Goal: Information Seeking & Learning: Learn about a topic

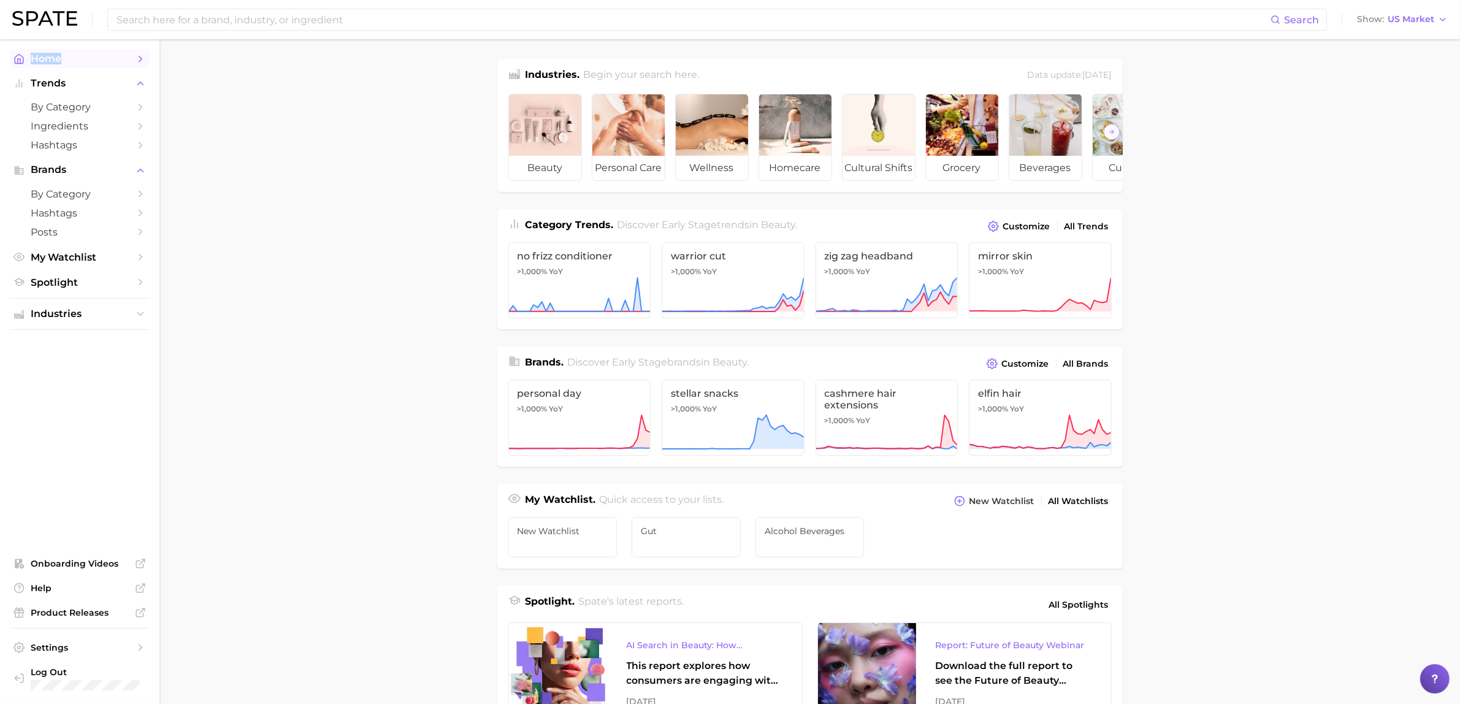
click at [68, 65] on link "Home" at bounding box center [80, 58] width 140 height 19
click at [153, 25] on input at bounding box center [693, 19] width 1156 height 21
type input "watertok"
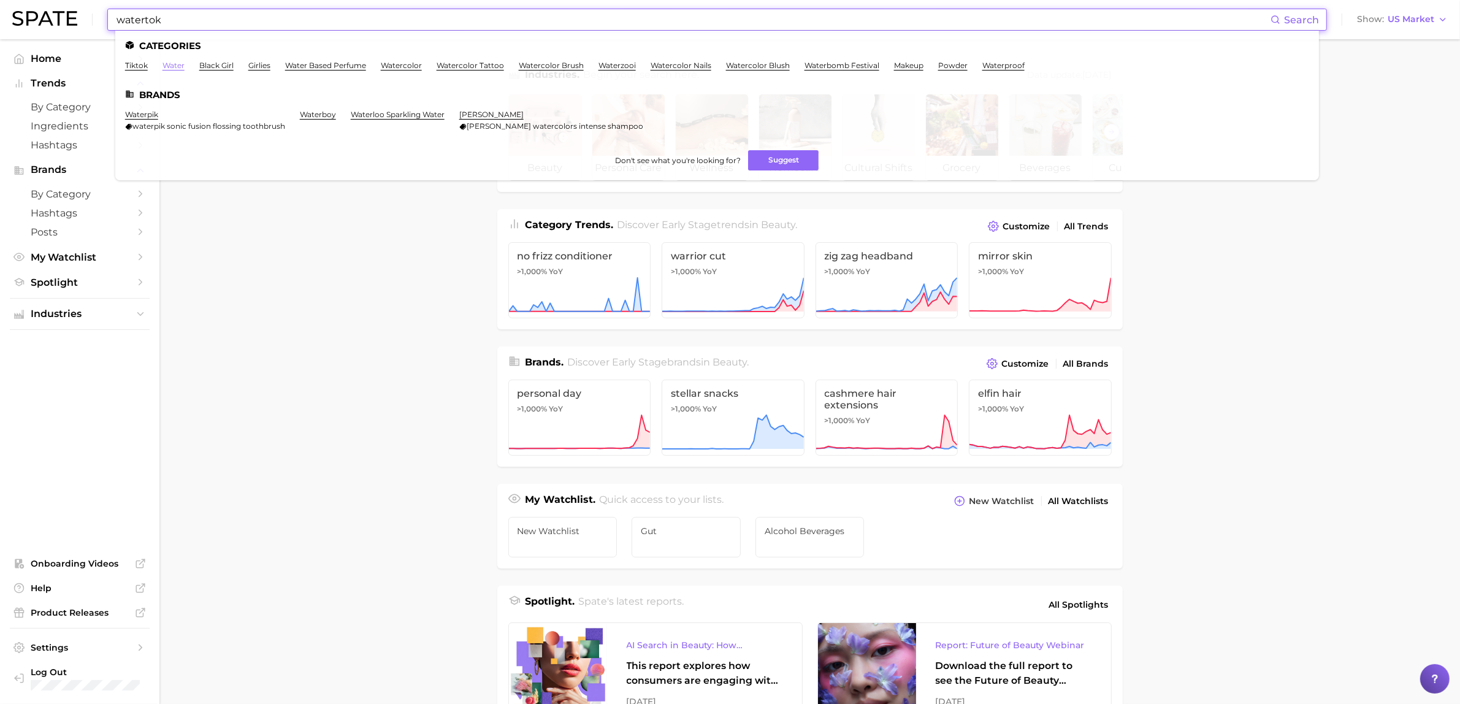
click at [174, 63] on link "water" at bounding box center [174, 65] width 22 height 9
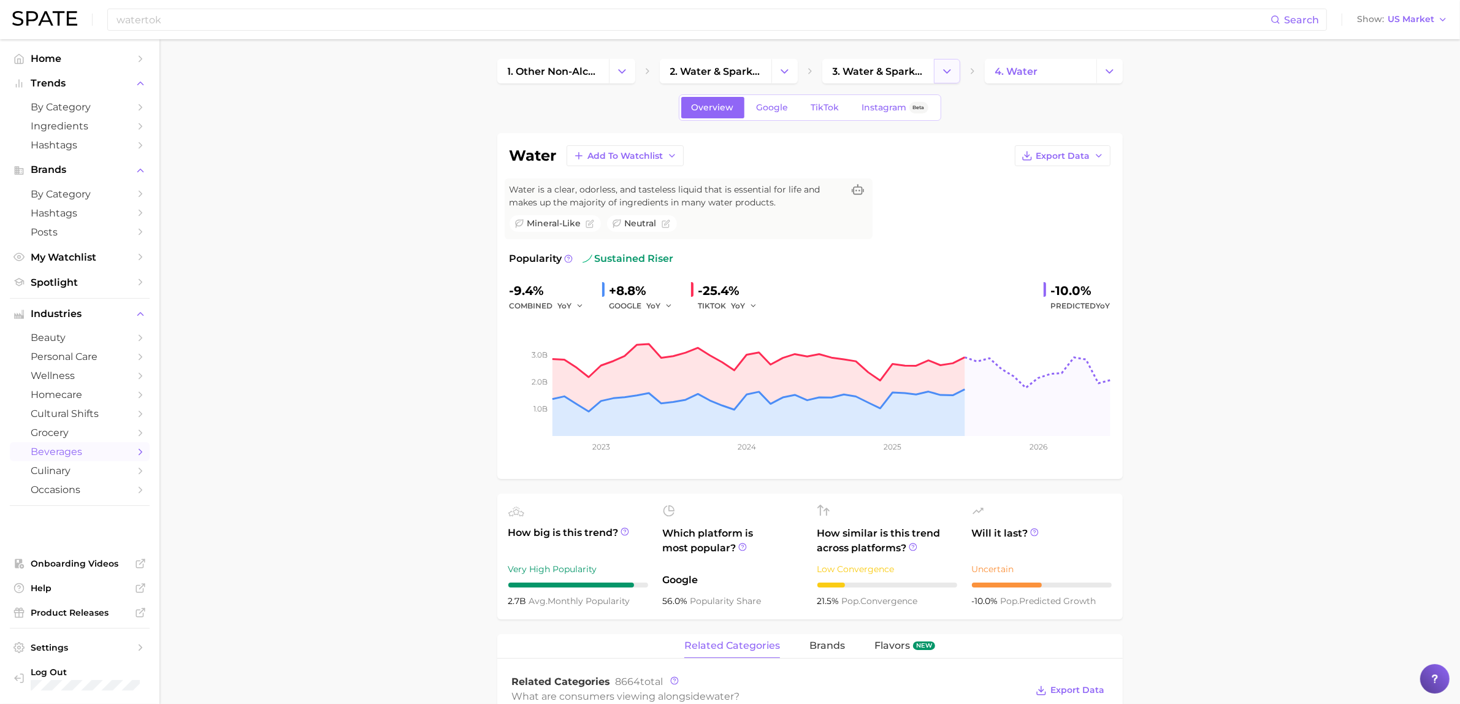
click at [946, 72] on polyline "Change Category" at bounding box center [947, 70] width 7 height 3
click at [1106, 72] on icon "Change Category" at bounding box center [1109, 71] width 13 height 13
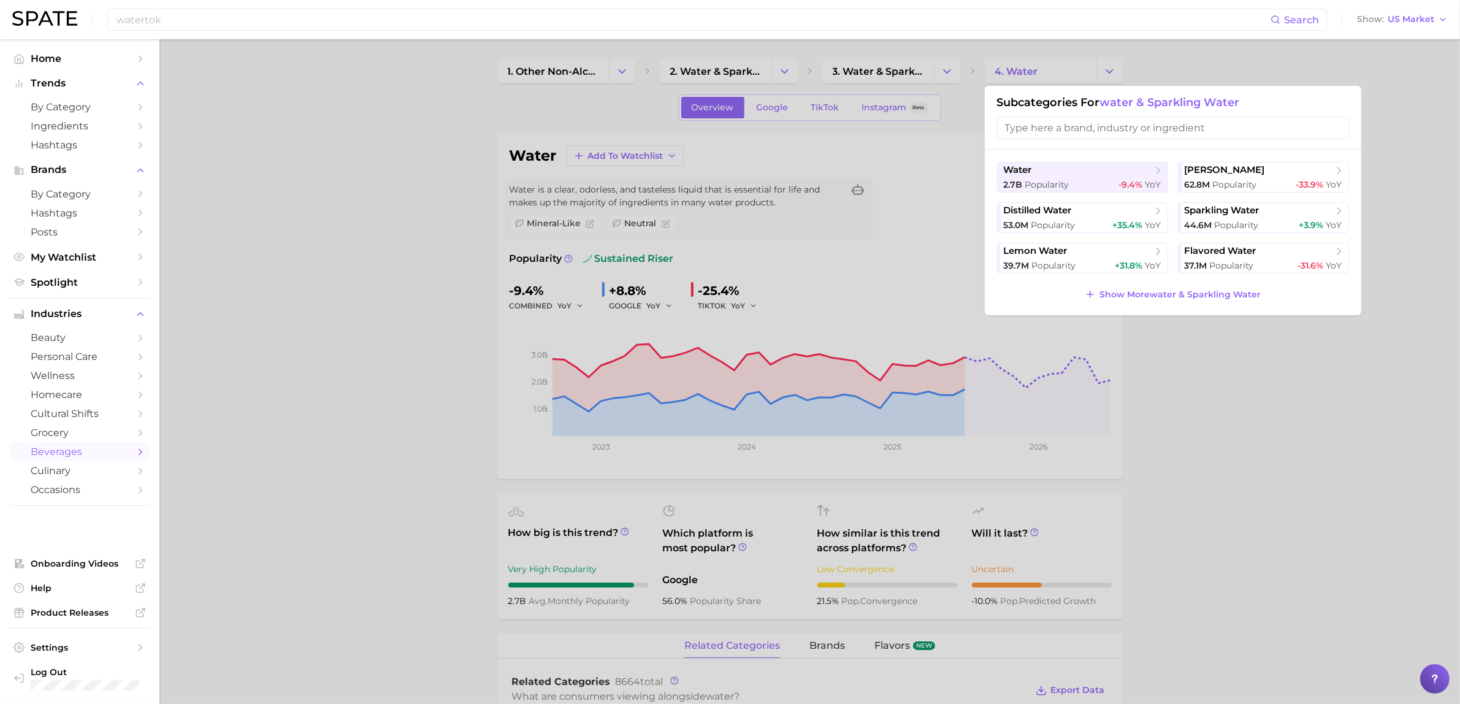
click at [317, 163] on div at bounding box center [730, 352] width 1460 height 704
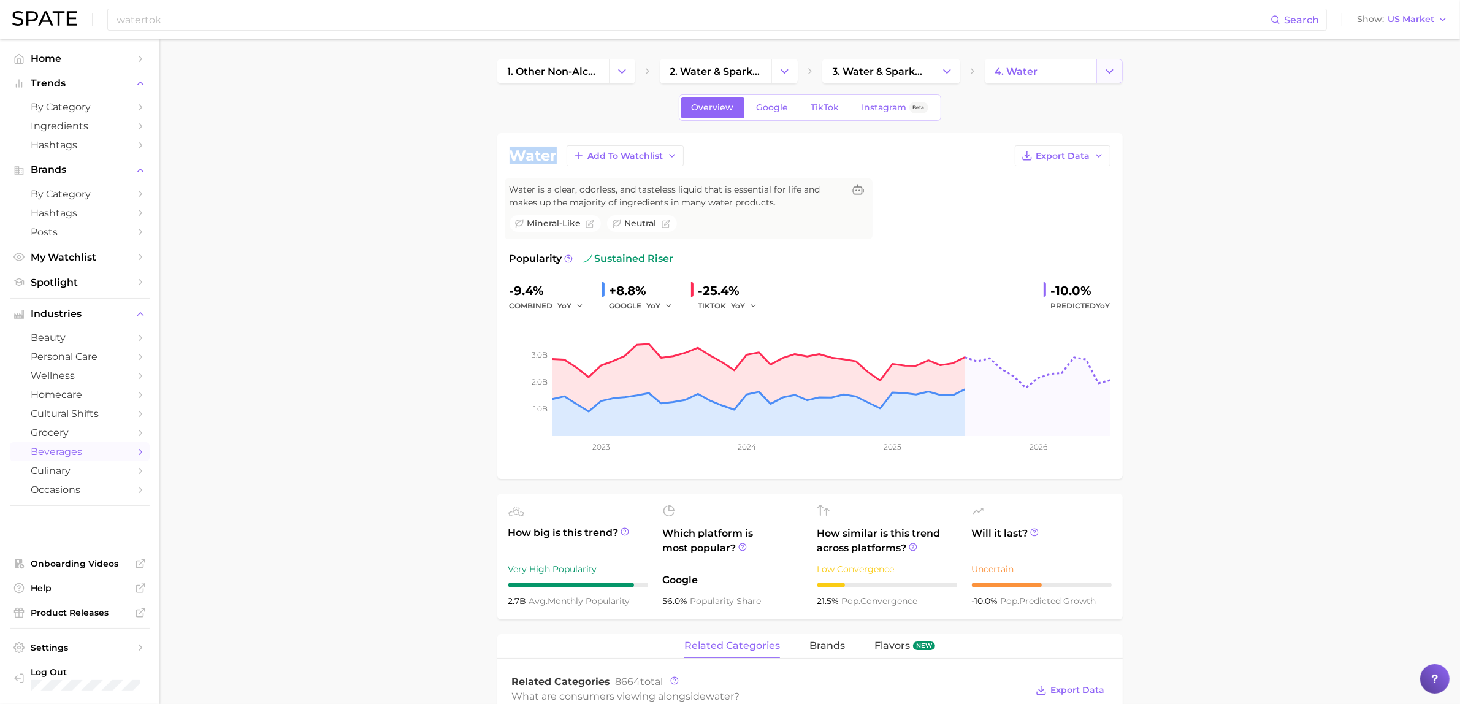
click at [1111, 77] on icon "Change Category" at bounding box center [1109, 71] width 13 height 13
click at [1106, 80] on button "Change Category" at bounding box center [1110, 71] width 26 height 25
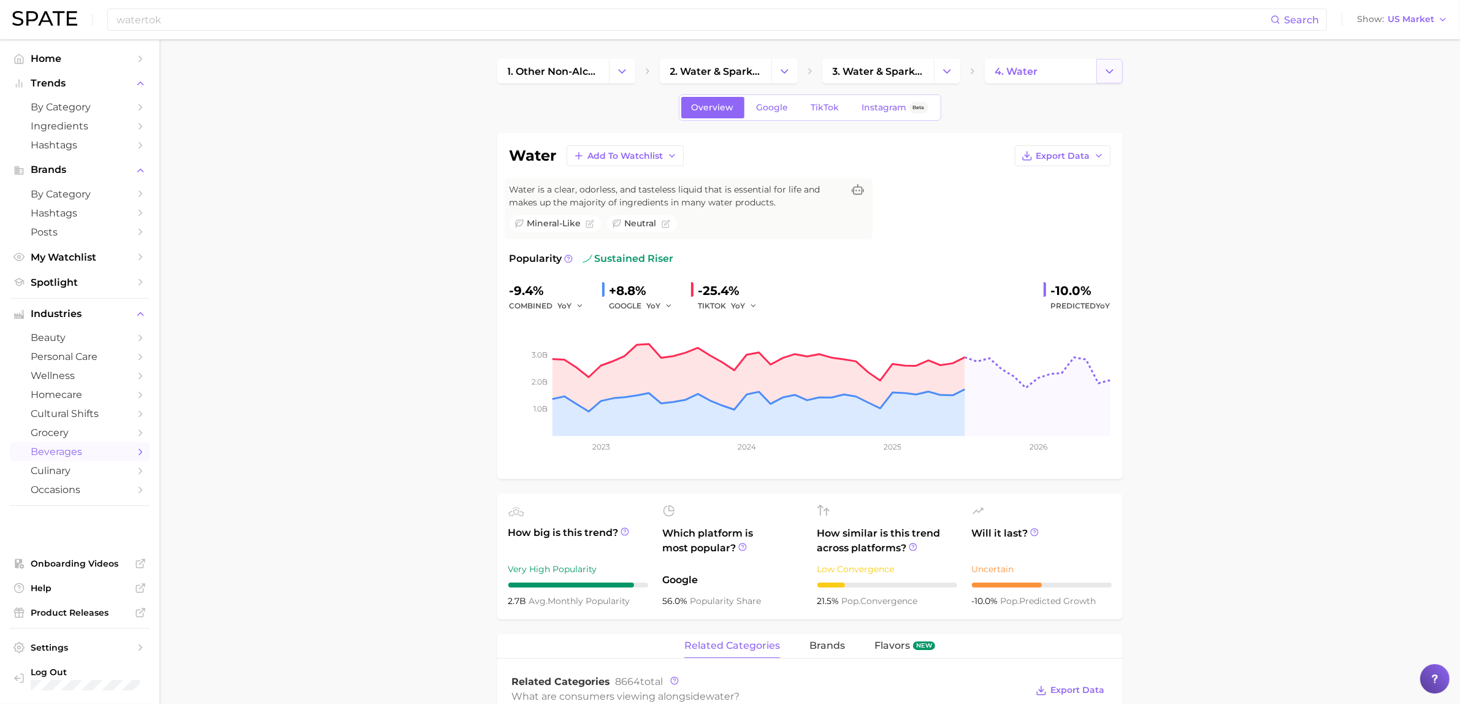
click at [1118, 66] on button "Change Category" at bounding box center [1110, 71] width 26 height 25
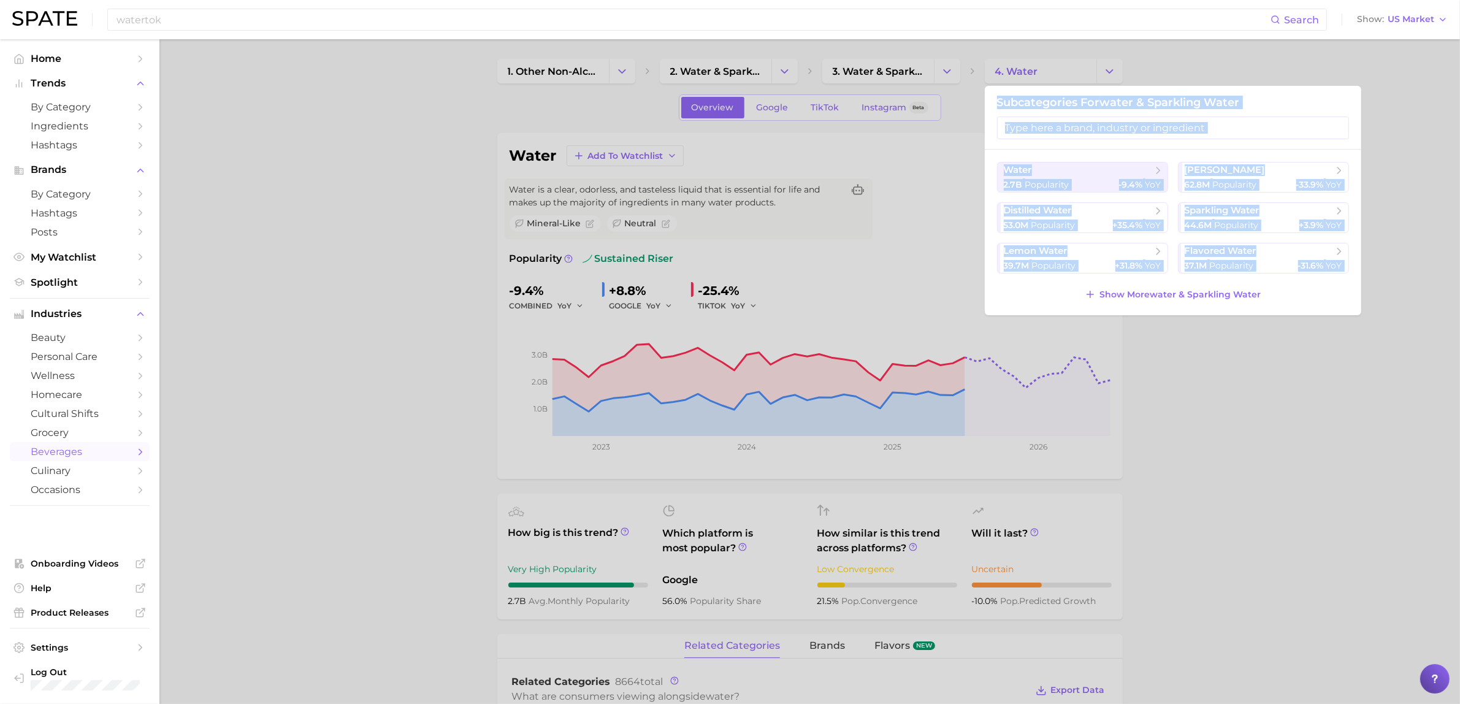
click at [416, 350] on div at bounding box center [730, 352] width 1460 height 704
